Goal: Information Seeking & Learning: Learn about a topic

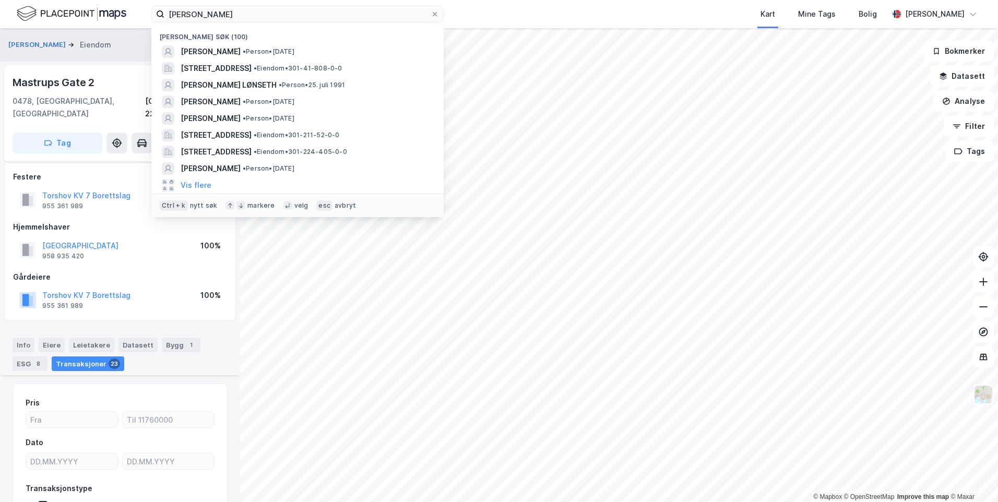
scroll to position [2670, 0]
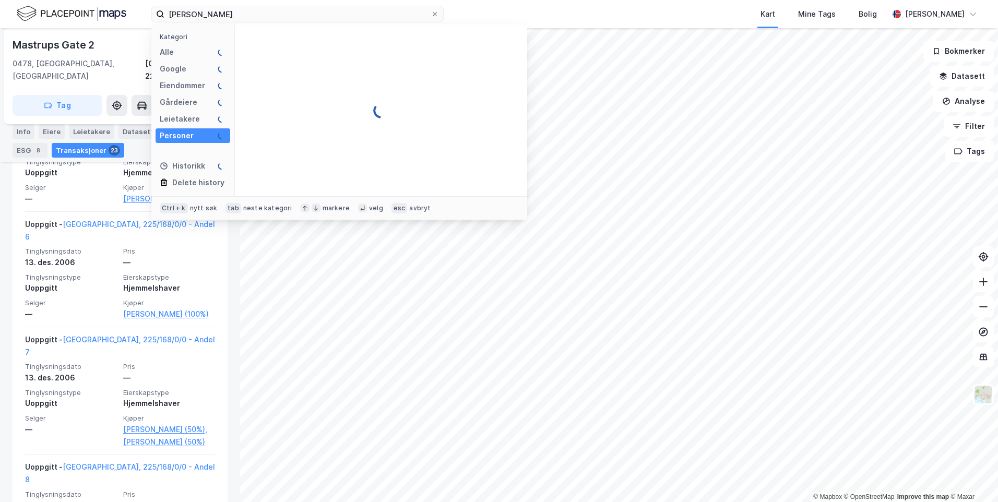
type input "[PERSON_NAME]"
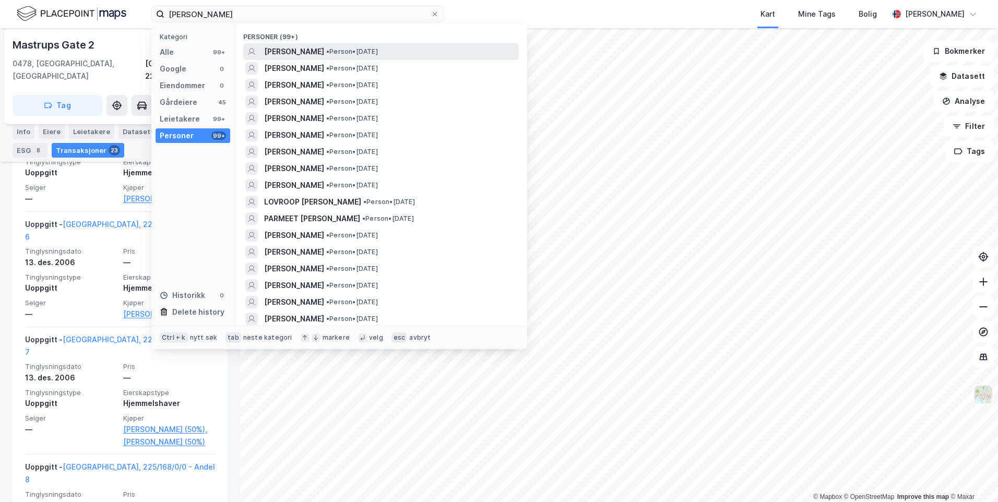
click at [378, 52] on span "• Person • [DATE]" at bounding box center [352, 52] width 52 height 8
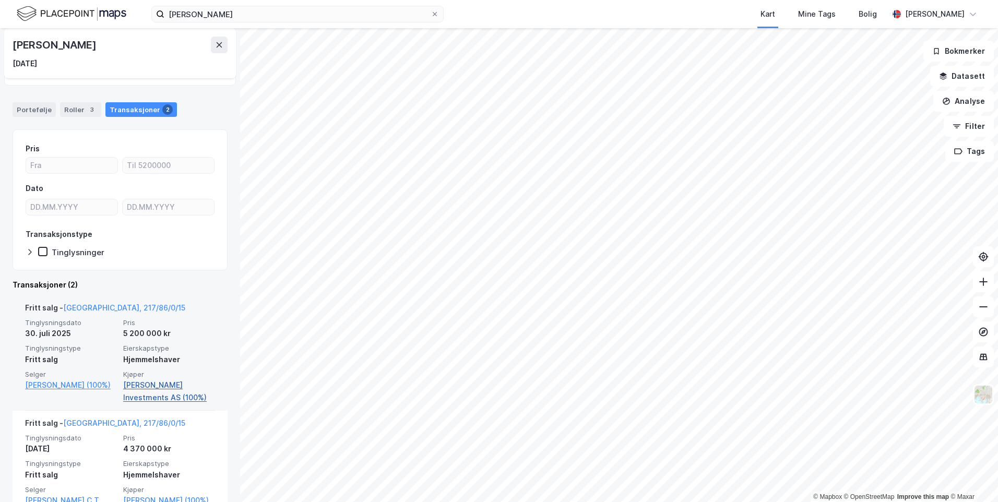
scroll to position [101, 0]
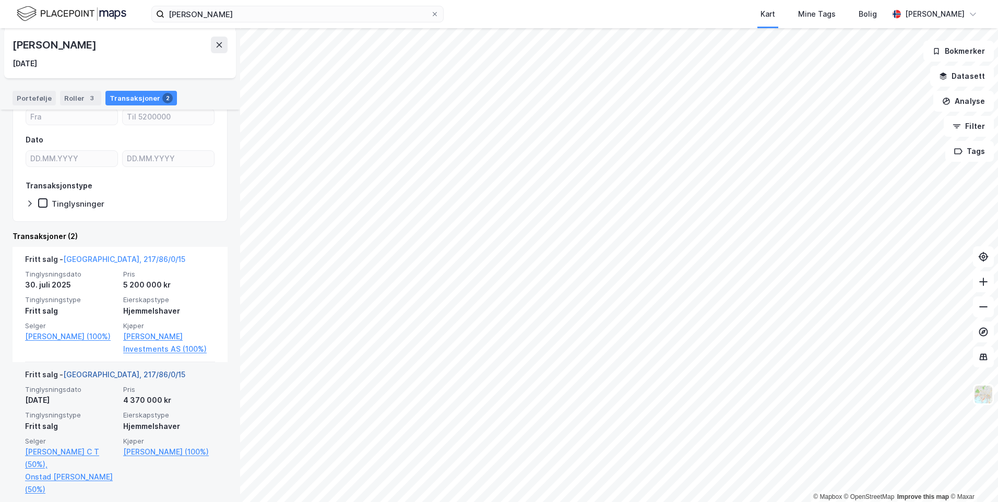
click at [113, 373] on link "[GEOGRAPHIC_DATA], 217/86/0/15" at bounding box center [124, 374] width 122 height 9
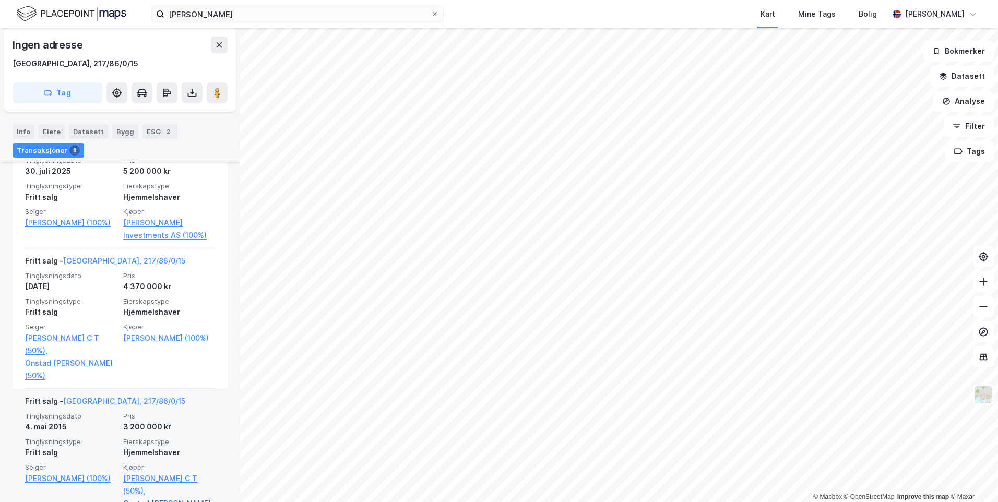
scroll to position [327, 0]
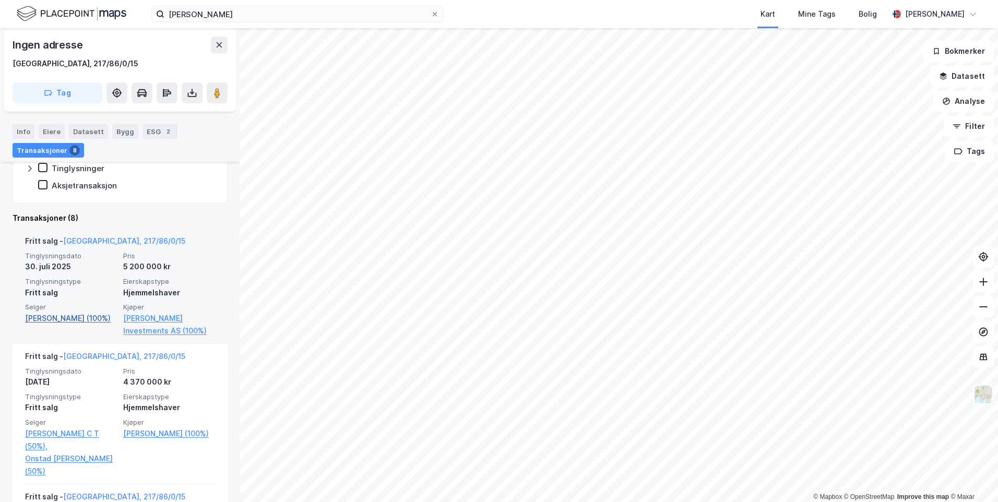
click at [100, 321] on link "[PERSON_NAME] (100%)" at bounding box center [71, 318] width 92 height 13
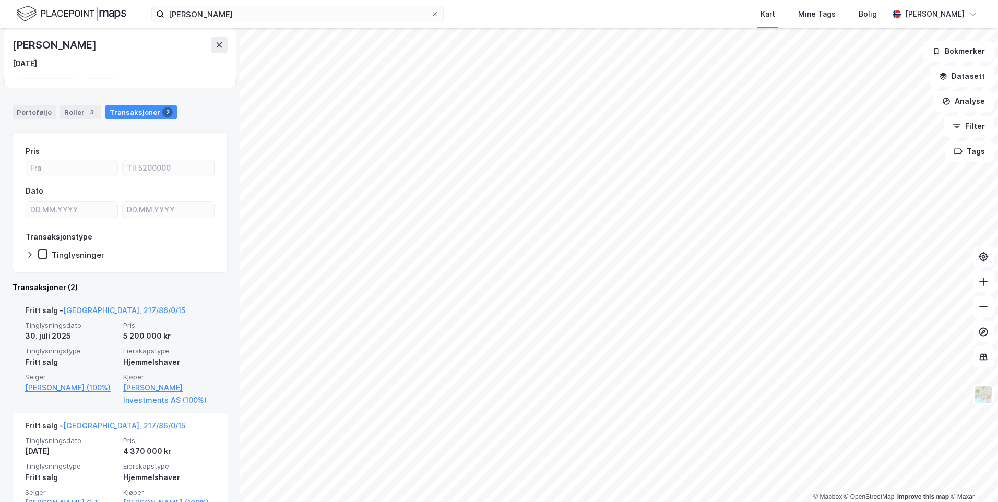
scroll to position [101, 0]
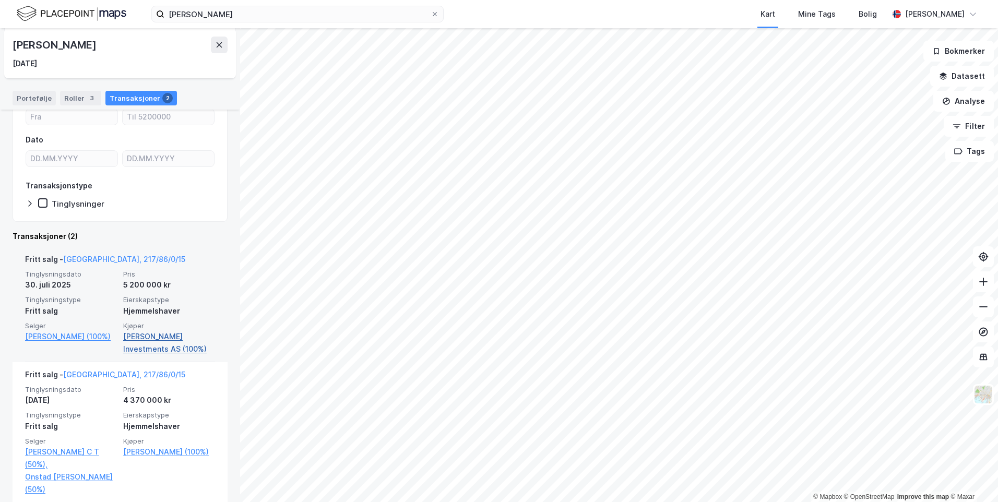
click at [172, 337] on link "[PERSON_NAME] Investments AS (100%)" at bounding box center [169, 342] width 92 height 25
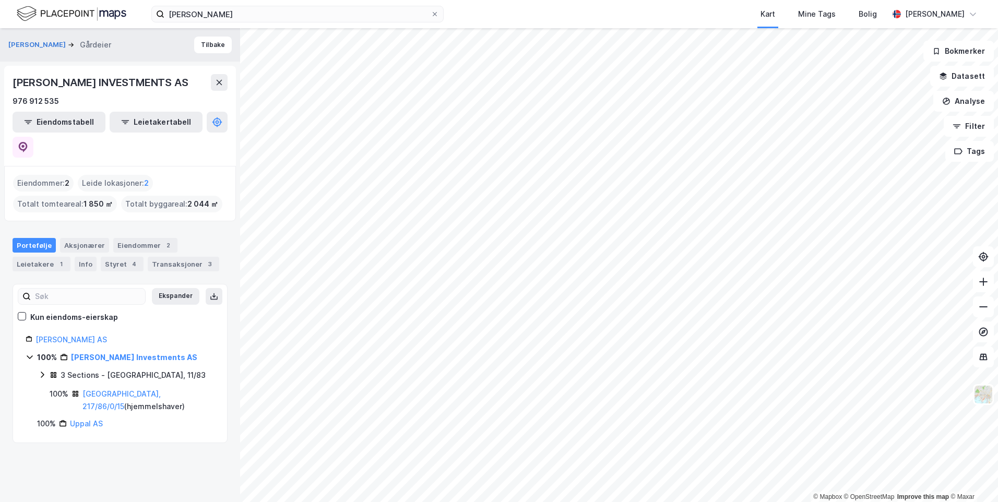
click at [40, 371] on icon at bounding box center [42, 375] width 8 height 8
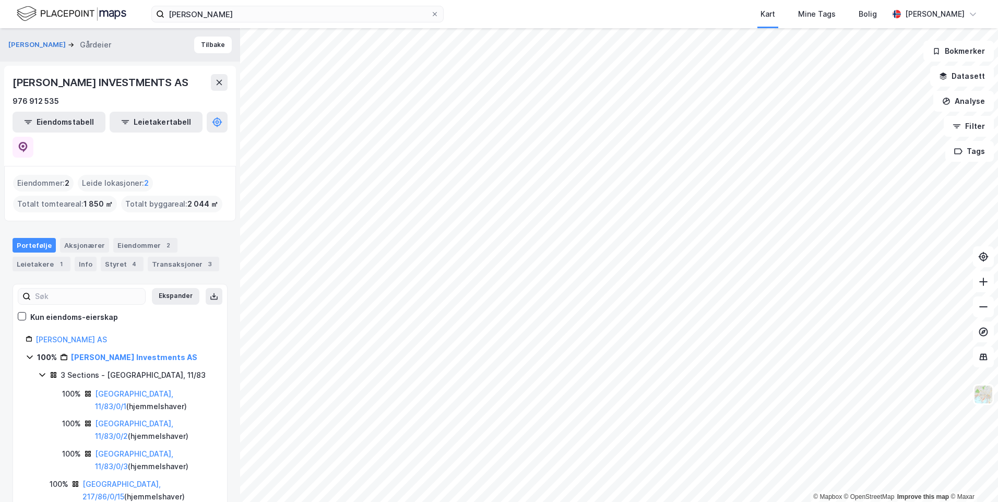
scroll to position [7, 0]
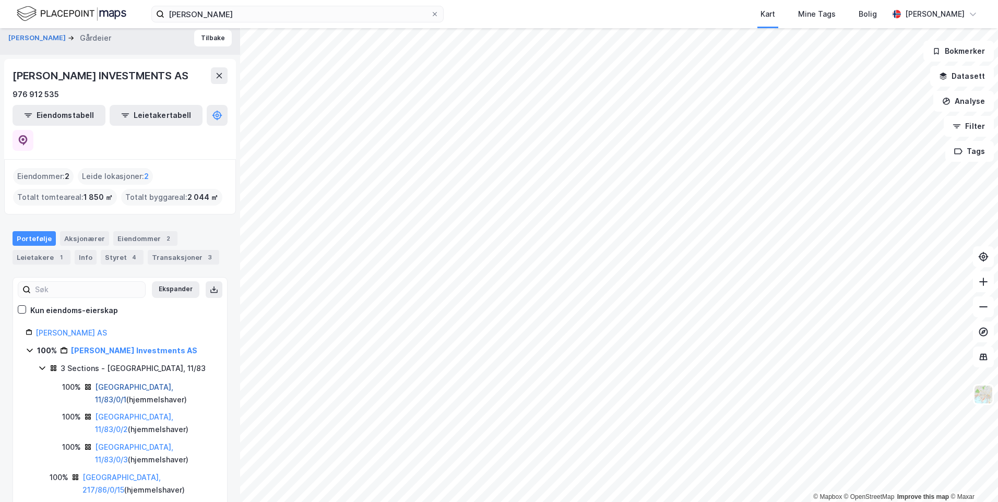
click at [116, 383] on link "[GEOGRAPHIC_DATA], 11/83/0/1" at bounding box center [134, 393] width 78 height 21
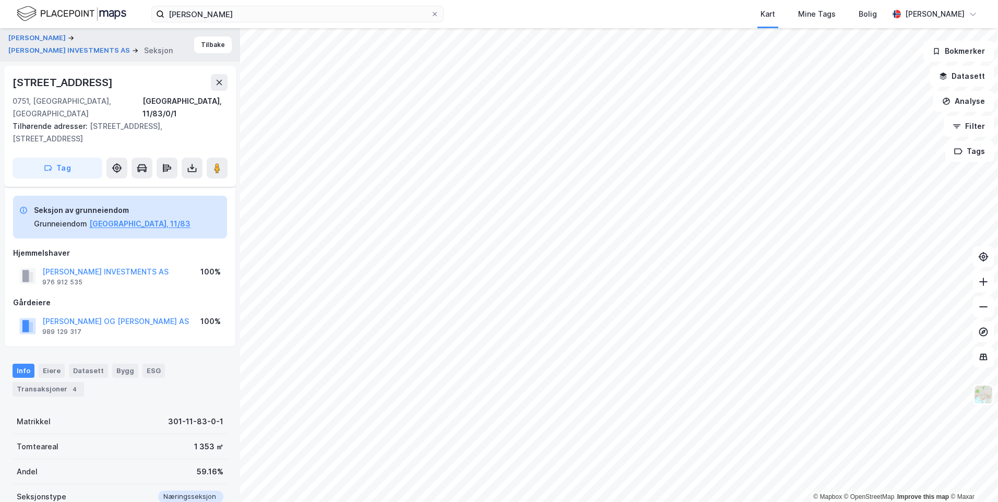
scroll to position [87, 0]
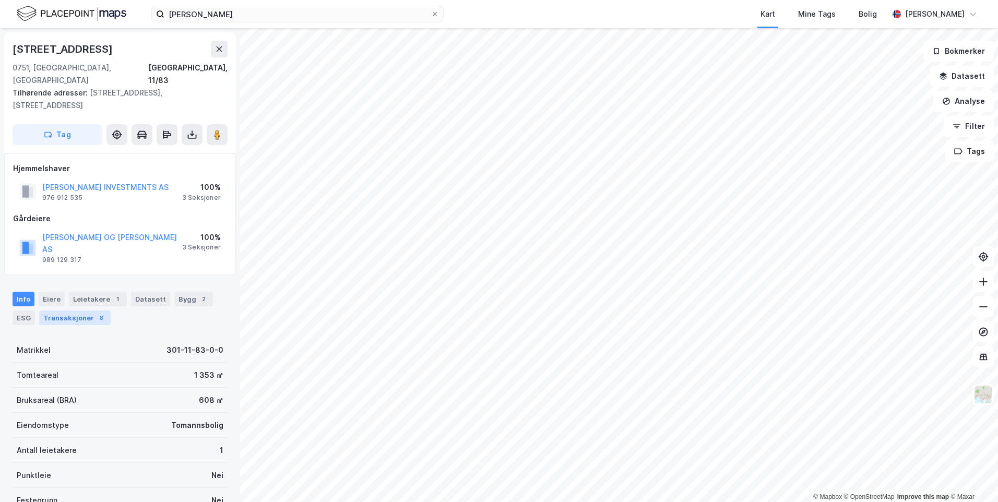
click at [89, 311] on div "Transaksjoner 8" at bounding box center [75, 318] width 72 height 15
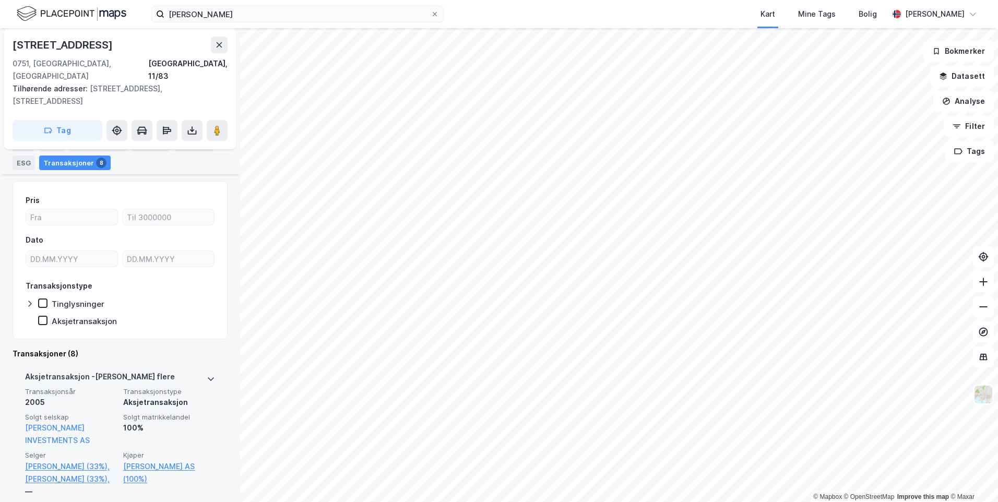
scroll to position [104, 0]
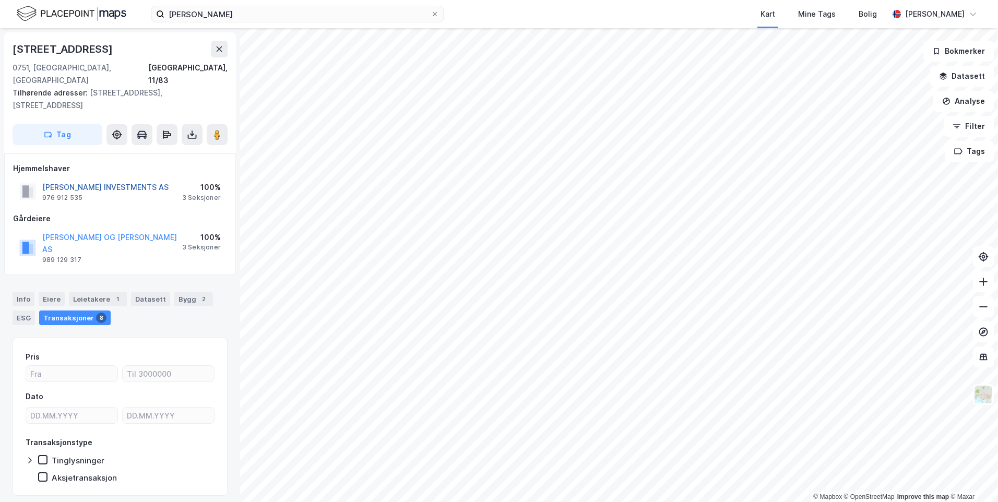
click at [0, 0] on button "[PERSON_NAME] INVESTMENTS AS" at bounding box center [0, 0] width 0 height 0
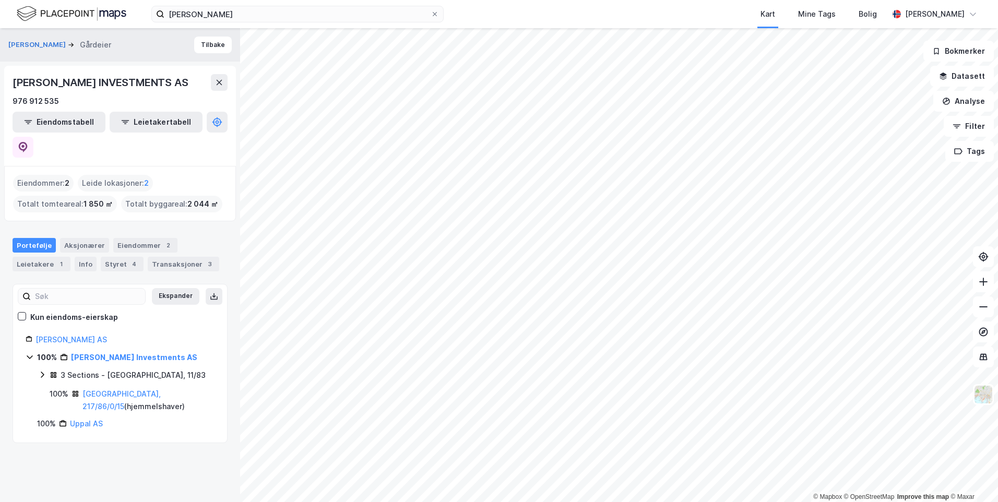
click at [45, 371] on icon at bounding box center [42, 375] width 8 height 8
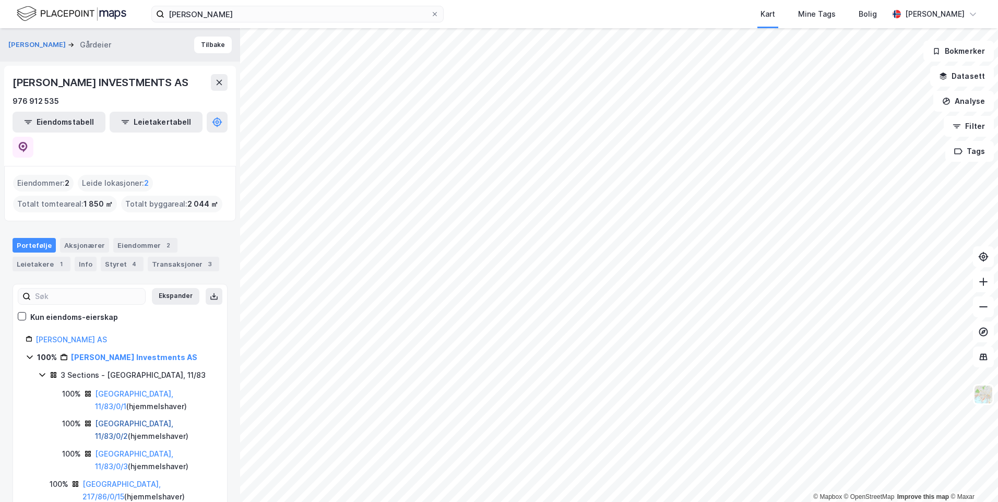
click at [111, 419] on link "[GEOGRAPHIC_DATA], 11/83/0/2" at bounding box center [134, 429] width 78 height 21
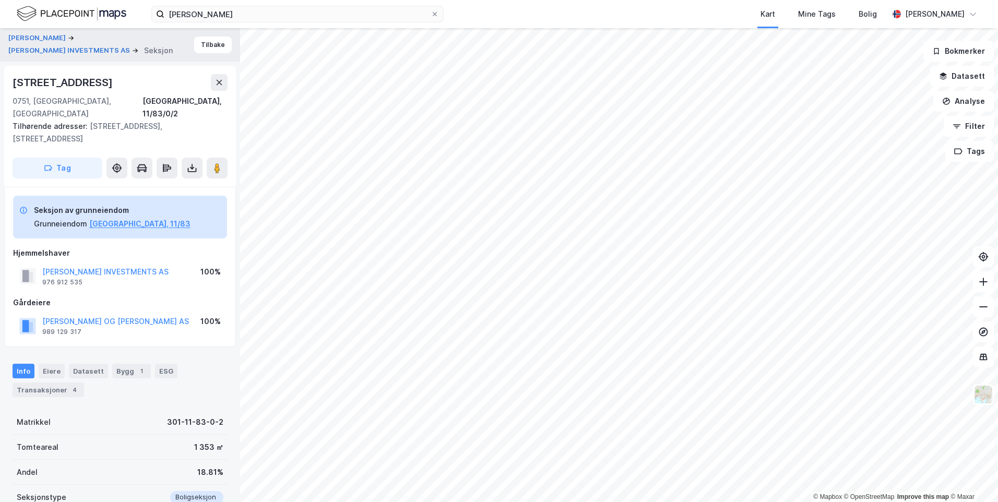
scroll to position [1, 0]
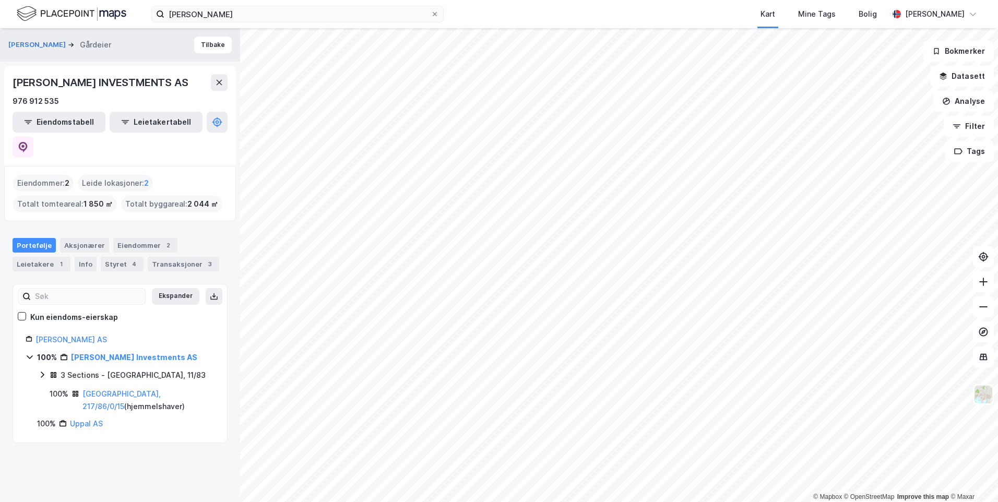
click at [43, 371] on icon at bounding box center [42, 375] width 8 height 8
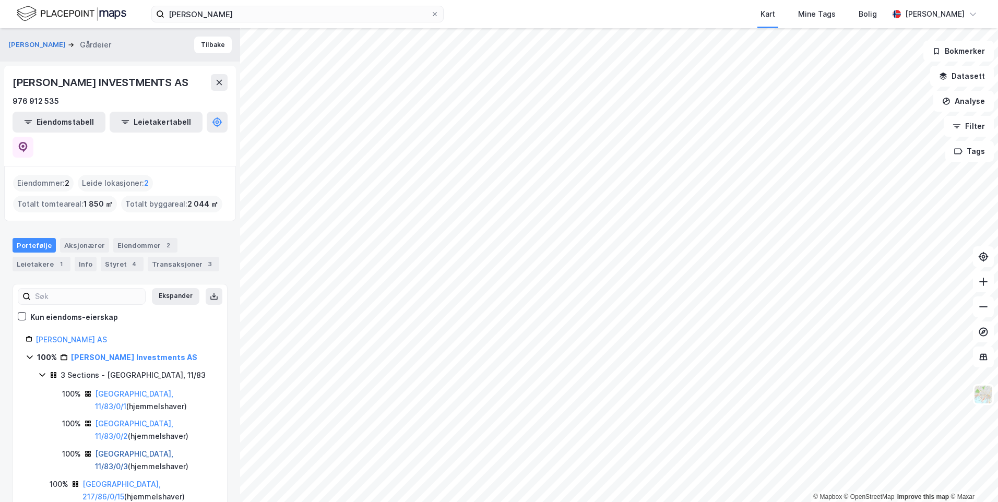
click at [108, 449] on link "[GEOGRAPHIC_DATA], 11/83/0/3" at bounding box center [134, 459] width 78 height 21
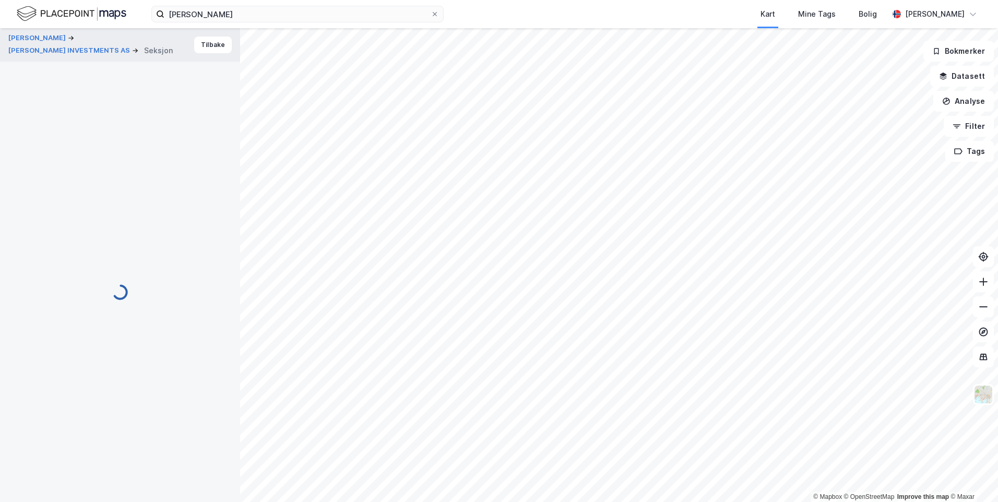
scroll to position [1, 0]
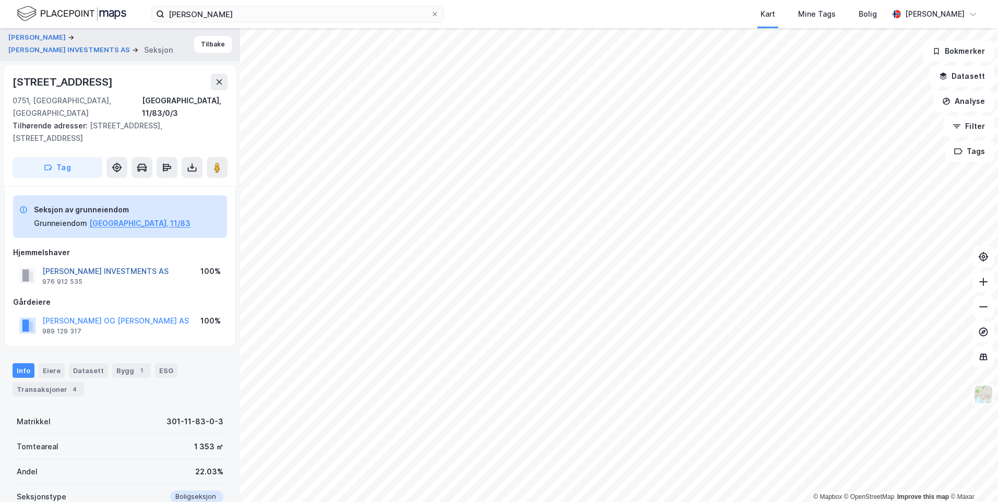
click at [0, 0] on button "[PERSON_NAME] INVESTMENTS AS" at bounding box center [0, 0] width 0 height 0
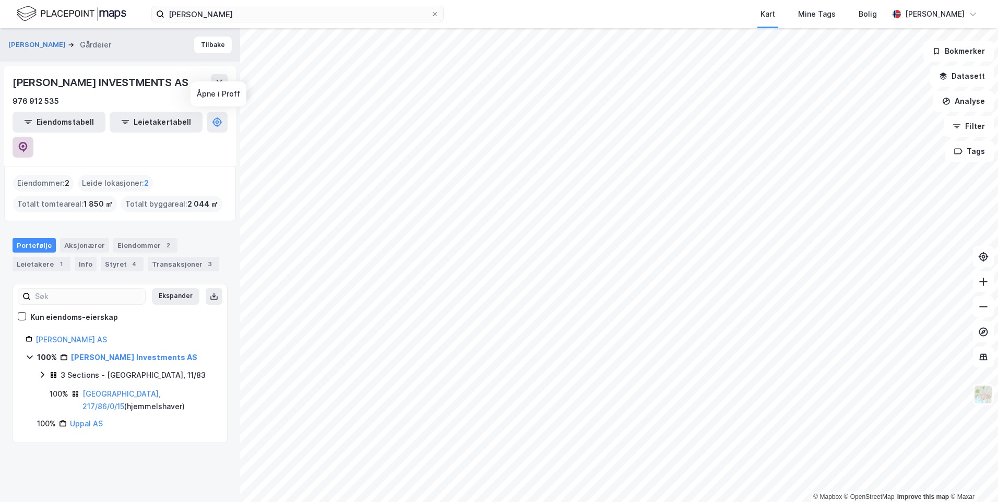
click at [28, 142] on icon at bounding box center [23, 147] width 9 height 10
click at [43, 371] on icon at bounding box center [42, 375] width 8 height 8
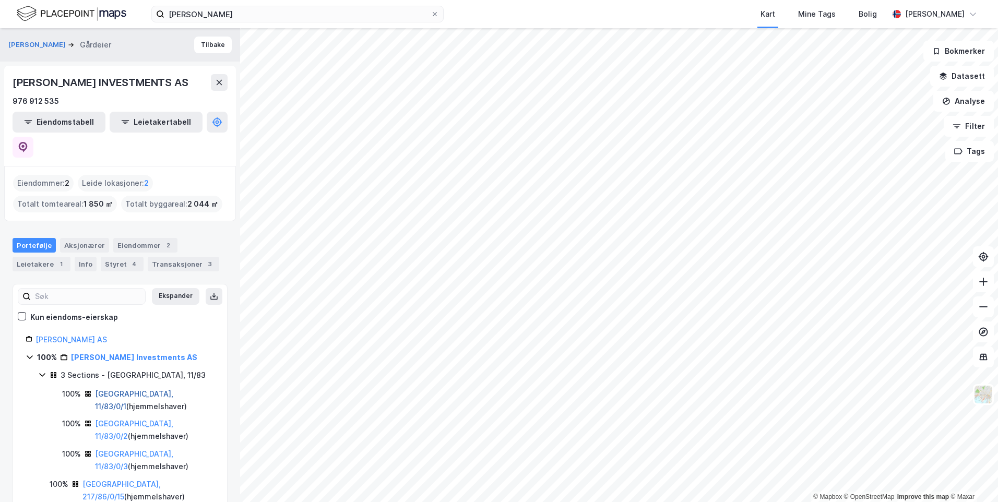
click at [101, 389] on link "[GEOGRAPHIC_DATA], 11/83/0/1" at bounding box center [134, 399] width 78 height 21
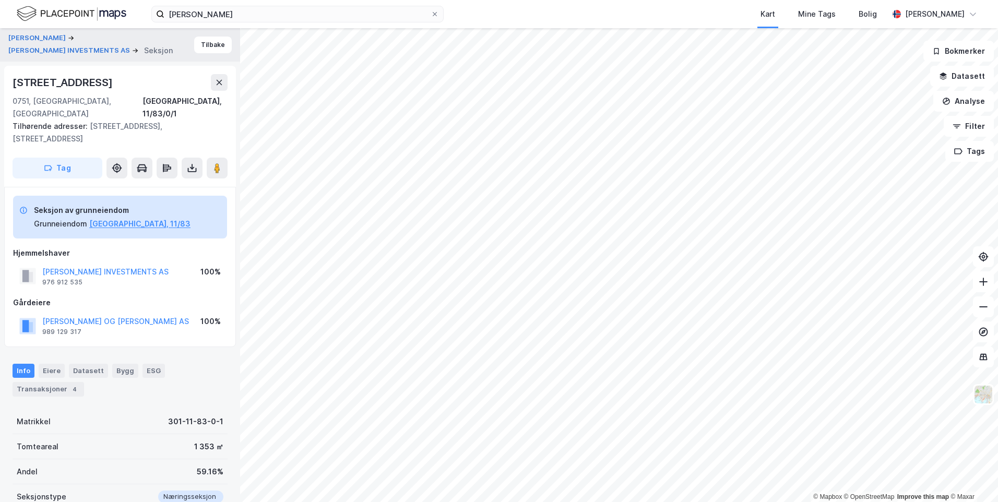
scroll to position [1, 0]
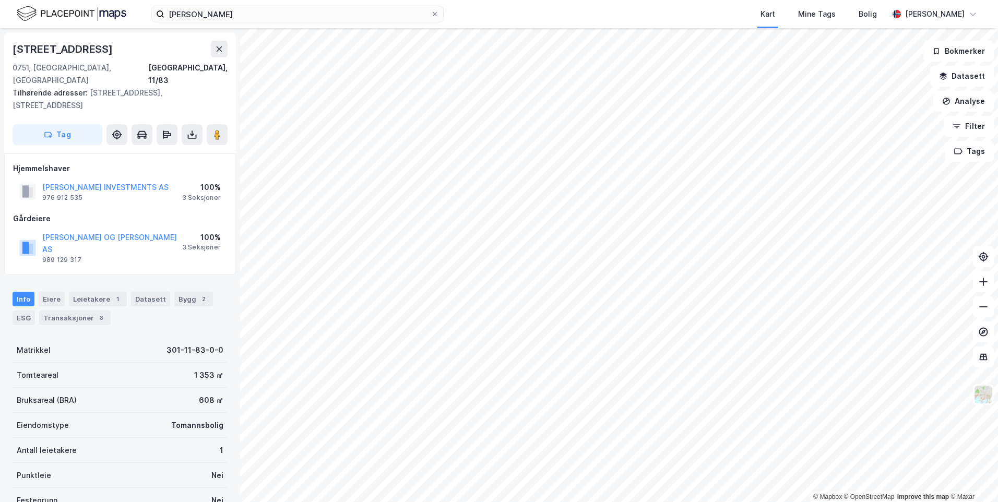
scroll to position [1, 0]
click at [93, 291] on div "Leietakere 1" at bounding box center [98, 298] width 58 height 15
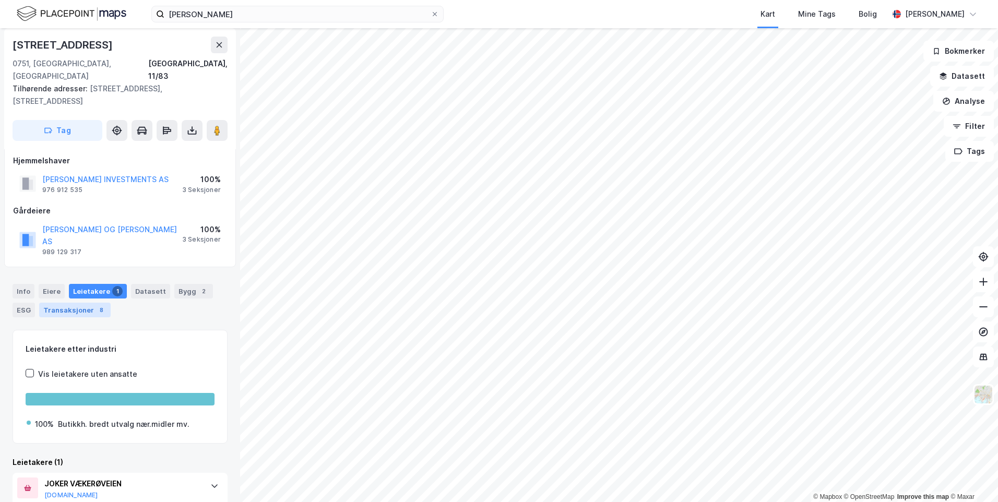
scroll to position [10, 0]
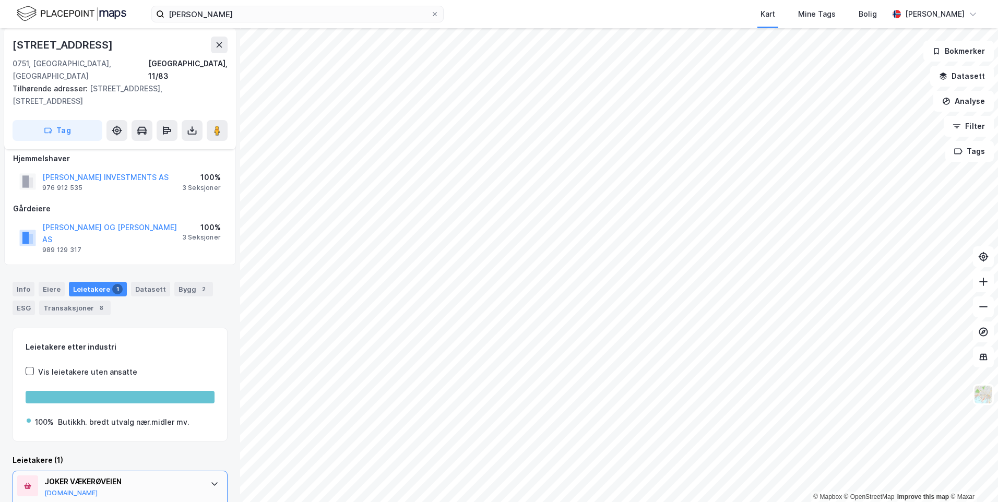
click at [126, 476] on div "JOKER VÆKERØVEIEN" at bounding box center [122, 482] width 156 height 13
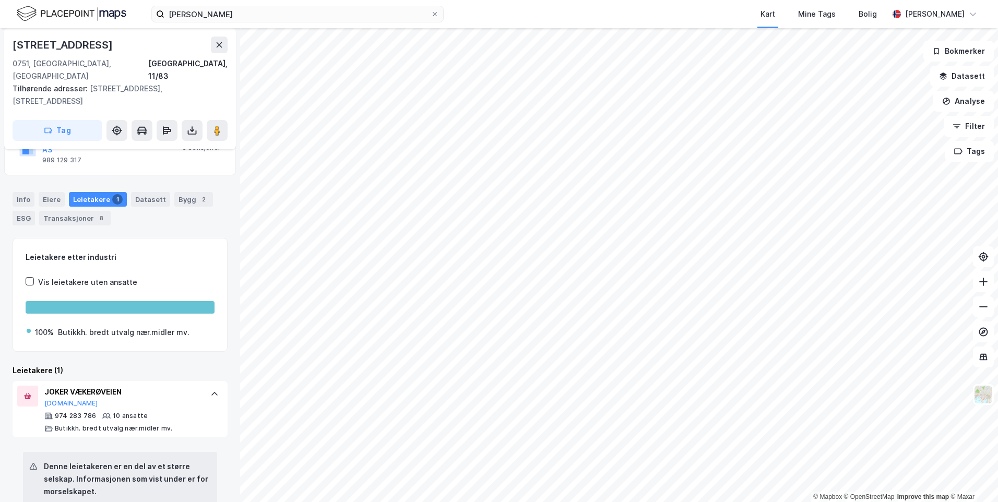
scroll to position [114, 0]
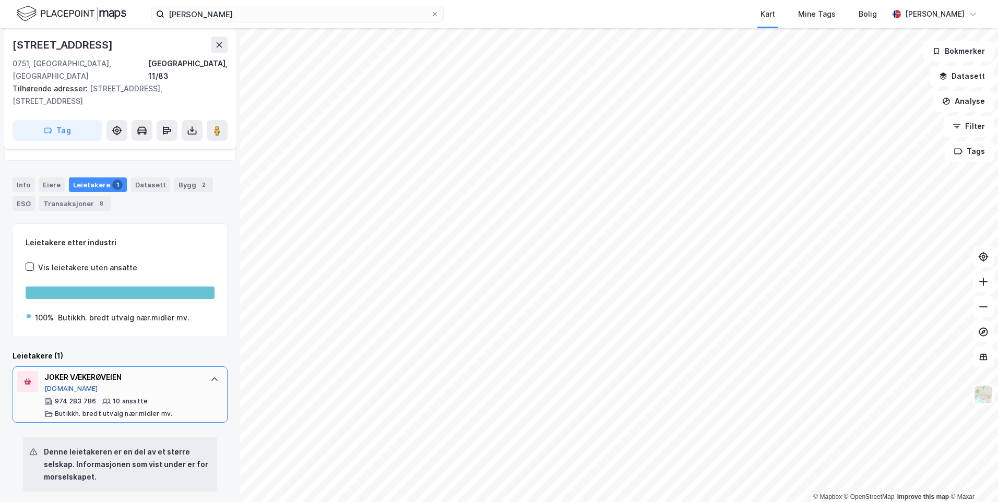
click at [61, 385] on button "[DOMAIN_NAME]" at bounding box center [71, 389] width 54 height 8
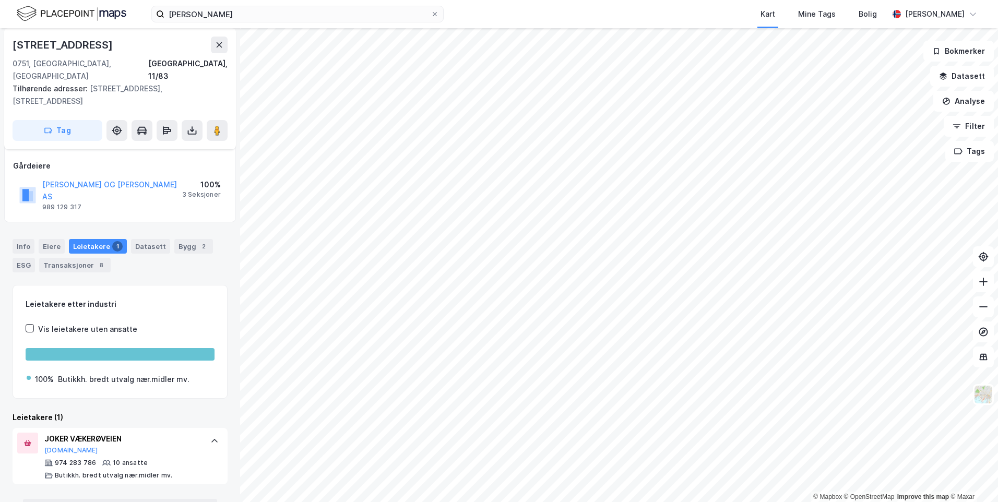
scroll to position [32, 0]
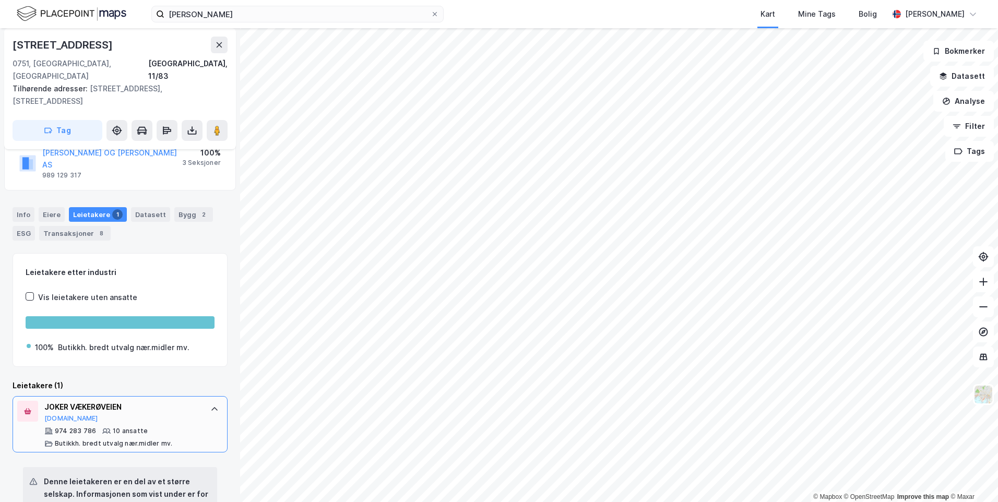
click at [118, 401] on div "JOKER VÆKERØVEIEN [DOMAIN_NAME]" at bounding box center [122, 412] width 156 height 22
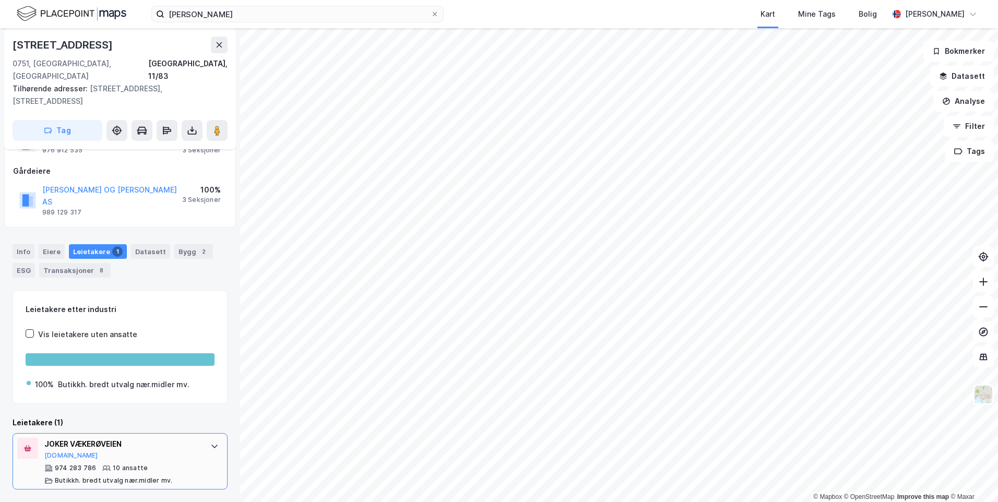
scroll to position [10, 0]
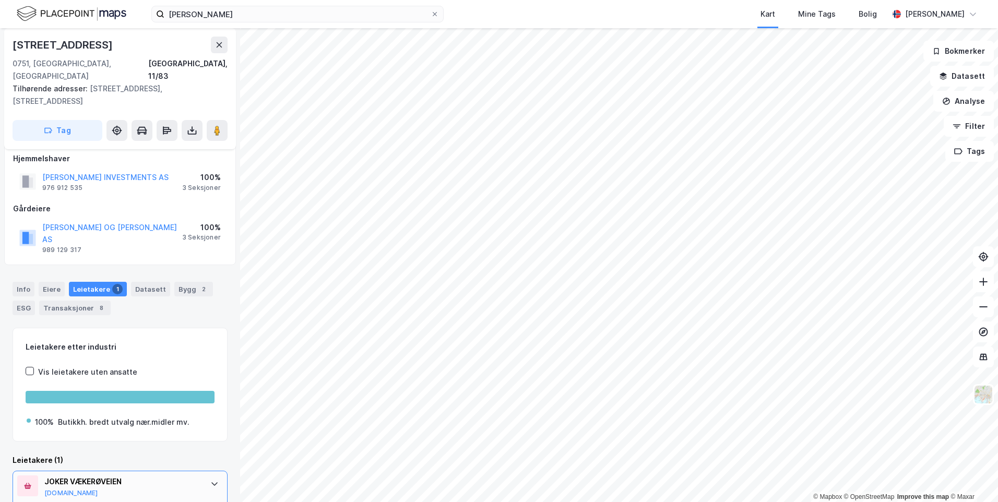
click at [61, 476] on div "JOKER VÆKERØVEIEN" at bounding box center [122, 482] width 156 height 13
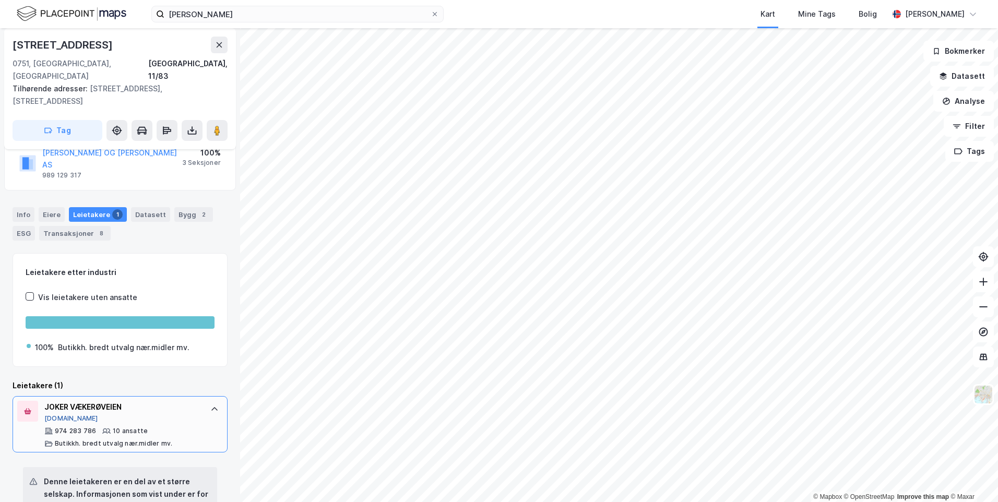
click at [54, 414] on button "[DOMAIN_NAME]" at bounding box center [71, 418] width 54 height 8
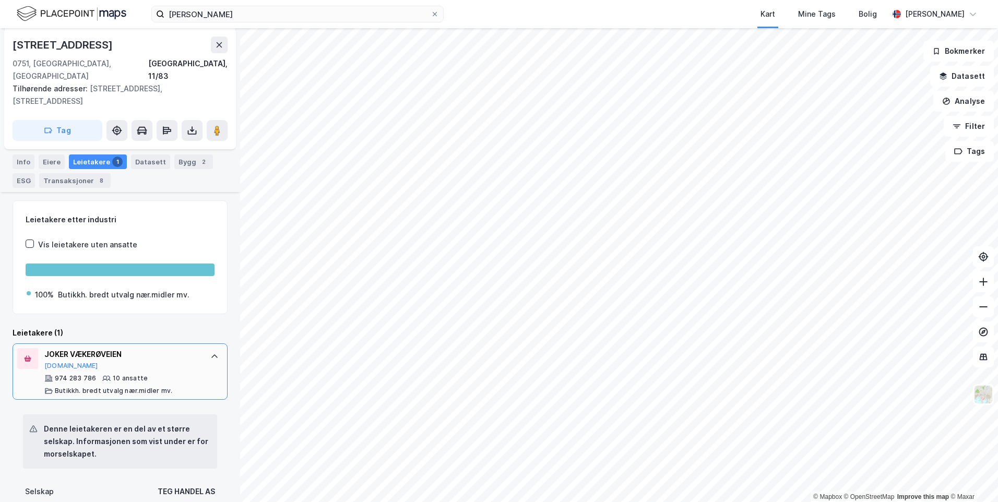
scroll to position [241, 0]
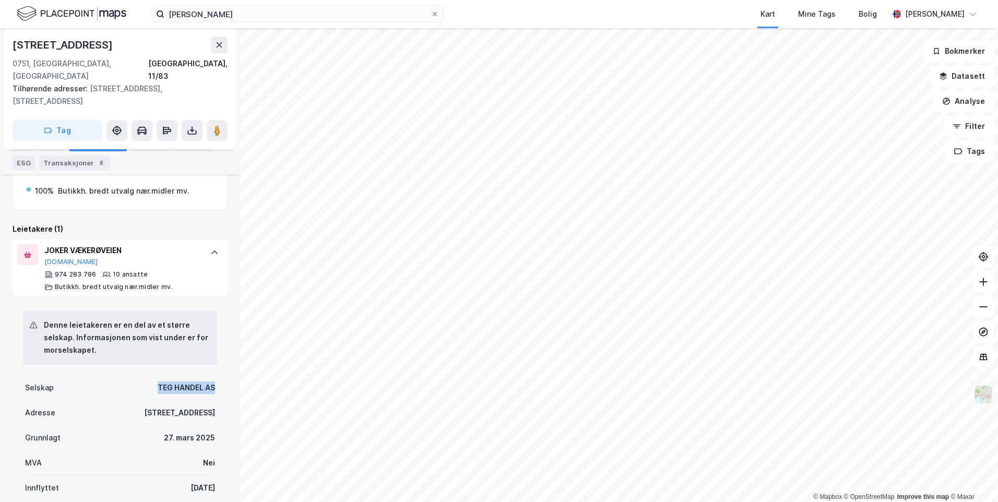
drag, startPoint x: 149, startPoint y: 348, endPoint x: 216, endPoint y: 348, distance: 67.3
click at [216, 348] on div "Denne leietakeren er en del av et større selskap. Informasjonen som vist under …" at bounding box center [120, 490] width 215 height 388
copy div "TEG HANDEL AS"
click at [223, 120] on button at bounding box center [217, 130] width 21 height 21
click at [158, 382] on div "TEG HANDEL AS" at bounding box center [186, 388] width 57 height 13
